Goal: Task Accomplishment & Management: Manage account settings

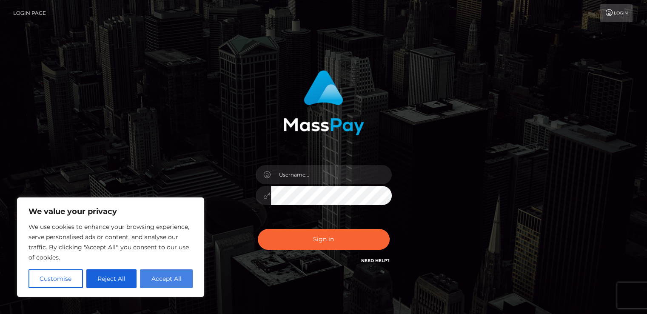
click at [157, 278] on button "Accept All" at bounding box center [166, 278] width 53 height 19
checkbox input "true"
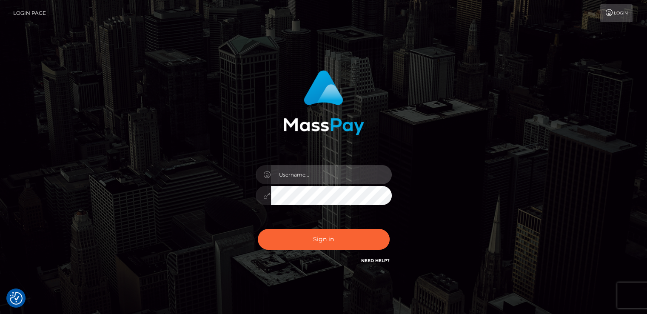
click at [308, 176] on input "text" at bounding box center [331, 174] width 121 height 19
type input "fussy53@gmail.com"
click at [258, 229] on button "Sign in" at bounding box center [324, 239] width 132 height 21
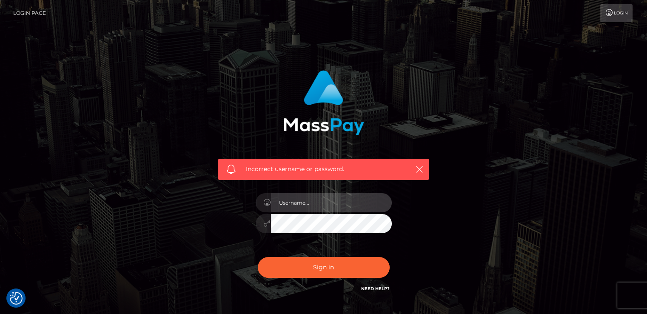
click at [286, 204] on input "text" at bounding box center [331, 202] width 121 height 19
type input "madymari"
click at [258, 257] on button "Sign in" at bounding box center [324, 267] width 132 height 21
click at [367, 288] on link "Need Help?" at bounding box center [375, 289] width 29 height 6
click at [615, 15] on link "Login" at bounding box center [617, 13] width 32 height 18
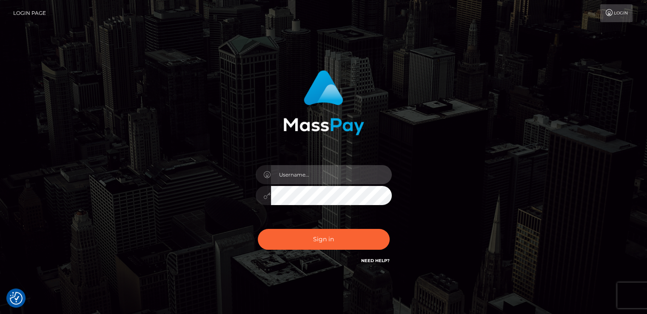
click at [281, 174] on input "text" at bounding box center [331, 174] width 121 height 19
type input "madymari"
click at [258, 229] on button "Sign in" at bounding box center [324, 239] width 132 height 21
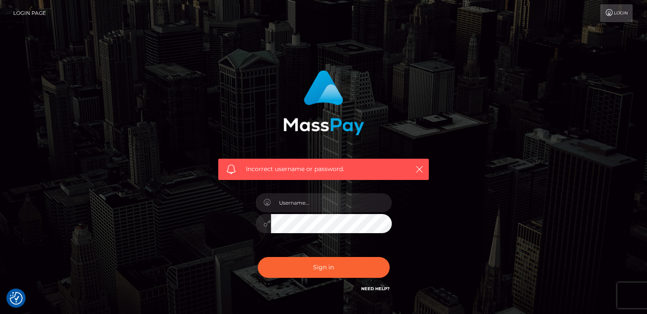
checkbox input "true"
click at [324, 172] on span "Incorrect username or password." at bounding box center [323, 169] width 155 height 9
